Goal: Task Accomplishment & Management: Manage account settings

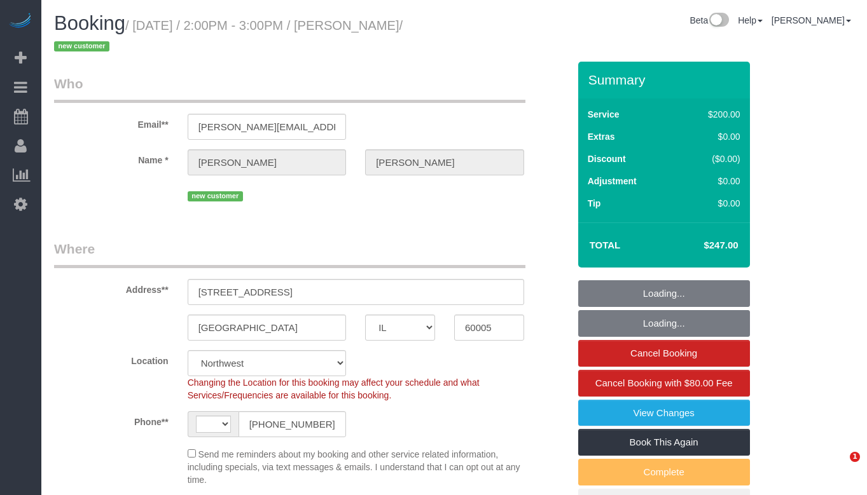
select select "IL"
select select "string:fspay-46461b0c-2964-4b41-a651-97e1274448d7"
select select "string:[GEOGRAPHIC_DATA]"
select select "object:593"
select select "512"
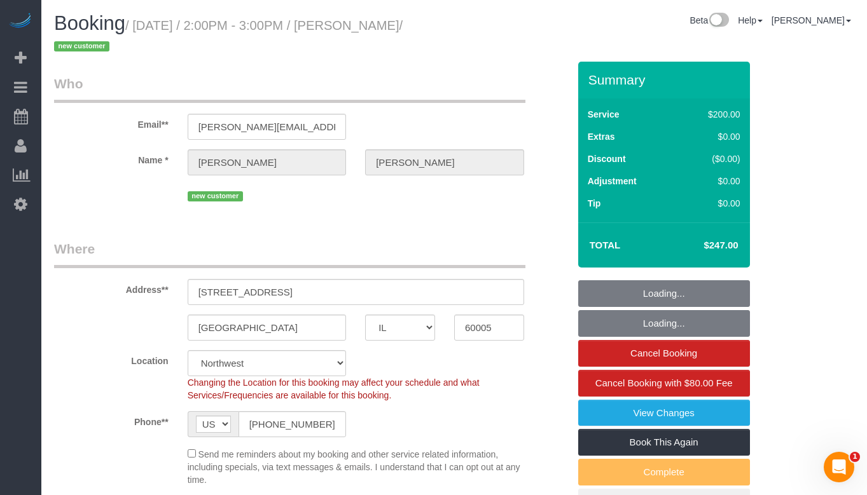
select select "3"
select select "number:1"
select select "number:58"
select select "number:138"
select select "number:107"
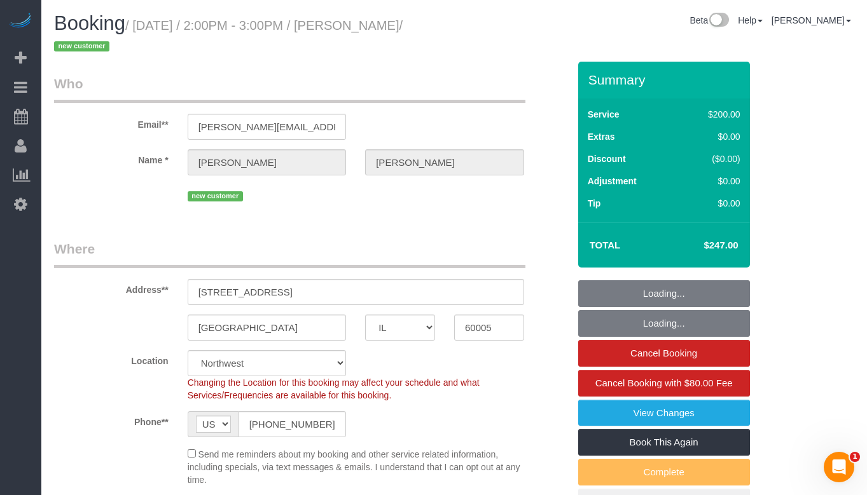
select select "object:1115"
